Goal: Task Accomplishment & Management: Use online tool/utility

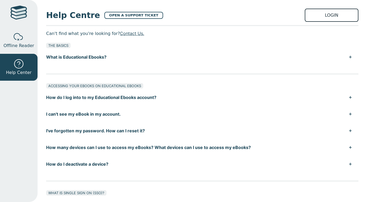
click at [323, 20] on link "LOGIN" at bounding box center [332, 15] width 54 height 13
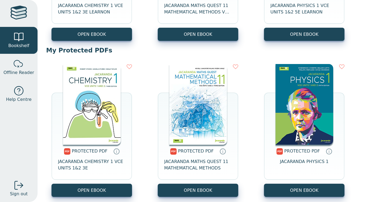
scroll to position [200, 0]
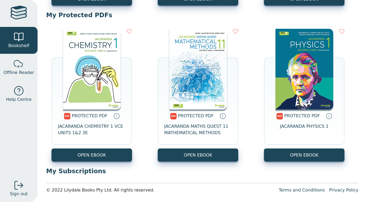
click at [76, 118] on span "PROTECTED PDF" at bounding box center [90, 115] width 36 height 5
click at [83, 132] on span "JACARANDA CHEMISTRY 1 VCE UNITS 1&2 3E" at bounding box center [92, 129] width 68 height 13
click at [81, 98] on img at bounding box center [92, 69] width 58 height 80
